Goal: Task Accomplishment & Management: Manage account settings

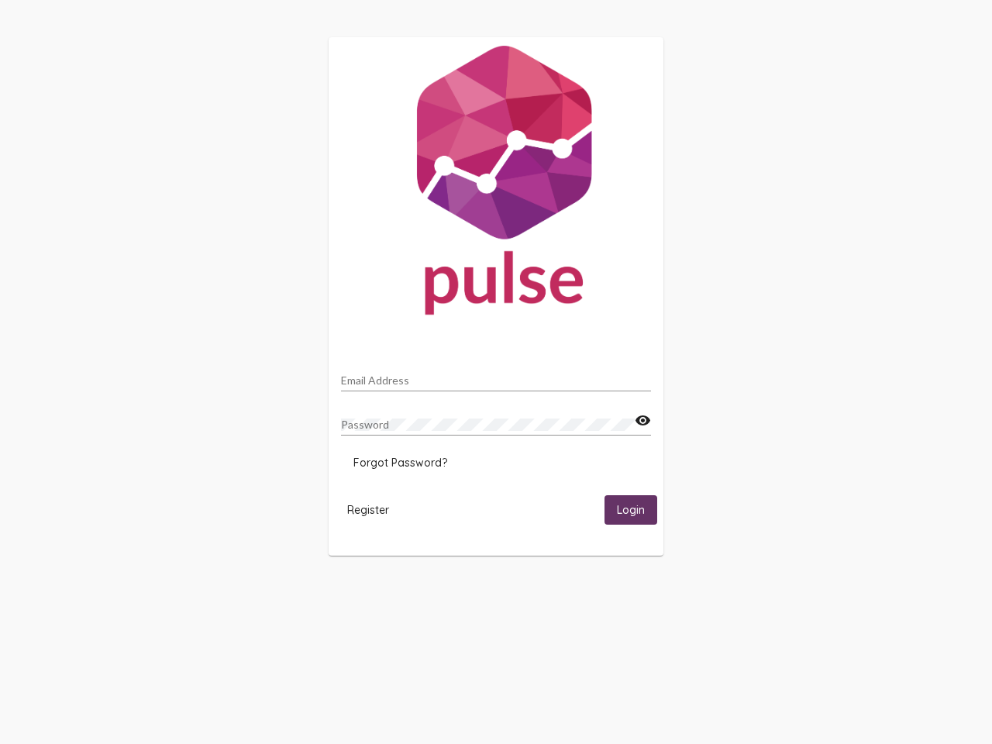
click at [496, 376] on input "Email Address" at bounding box center [496, 380] width 310 height 12
click at [642, 421] on mat-icon "visibility" at bounding box center [643, 420] width 16 height 19
click at [400, 463] on span "Forgot Password?" at bounding box center [400, 463] width 94 height 14
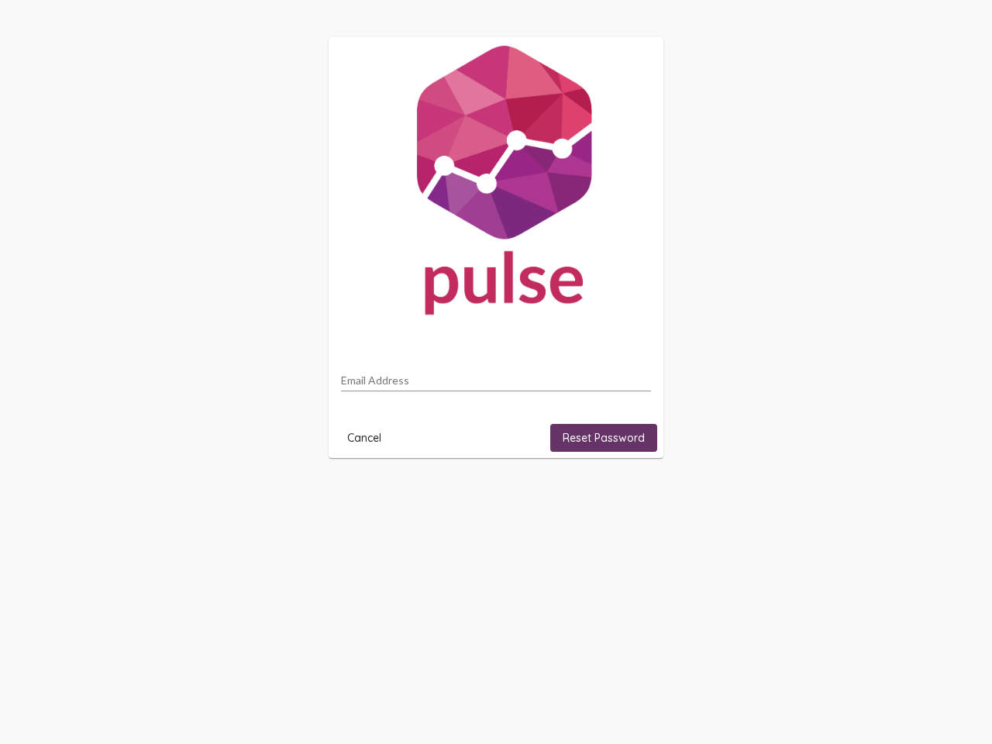
click at [368, 495] on html "Email Address Cancel Reset Password" at bounding box center [496, 247] width 992 height 495
click at [631, 495] on html "Email Address Cancel Reset Password" at bounding box center [496, 247] width 992 height 495
